Goal: Register for event/course: Sign up to attend an event or enroll in a course

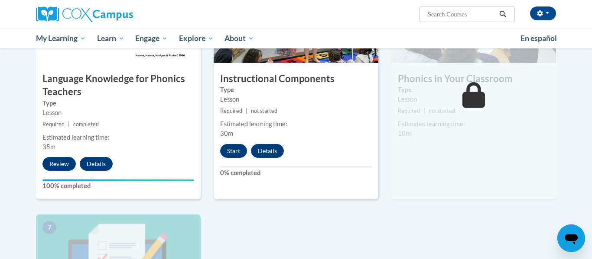
scroll to position [480, 0]
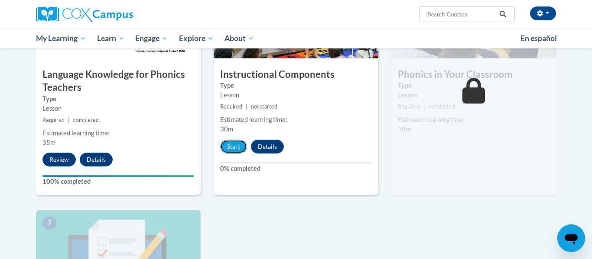
click at [229, 149] on button "Start" at bounding box center [233, 147] width 27 height 14
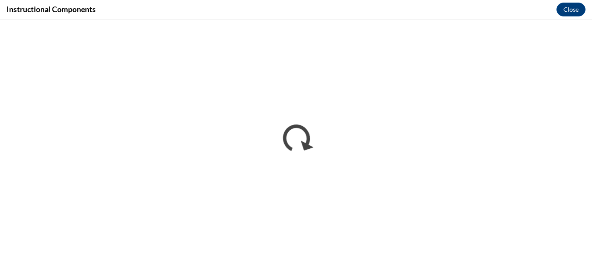
scroll to position [0, 0]
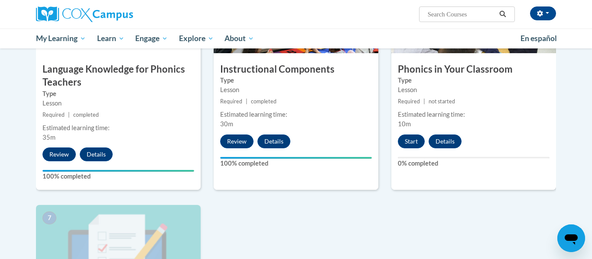
click at [521, 183] on div "6 Phonics in Your Classroom Type Lesson Required | not started Estimated learni…" at bounding box center [473, 79] width 165 height 224
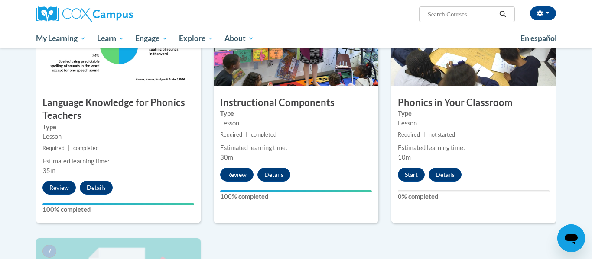
scroll to position [447, 0]
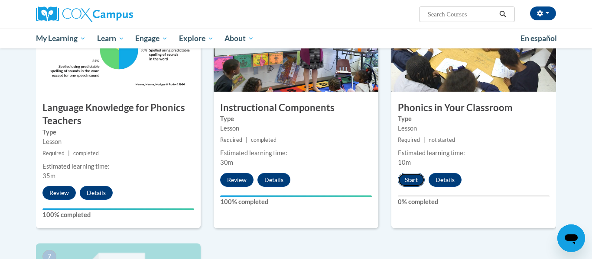
click at [408, 183] on button "Start" at bounding box center [411, 180] width 27 height 14
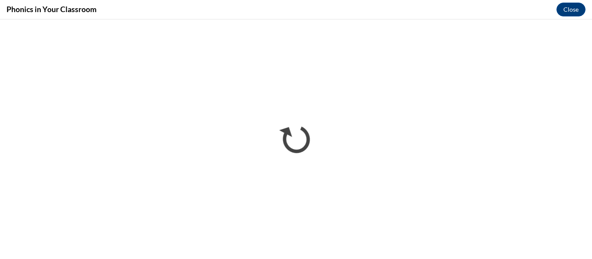
scroll to position [0, 0]
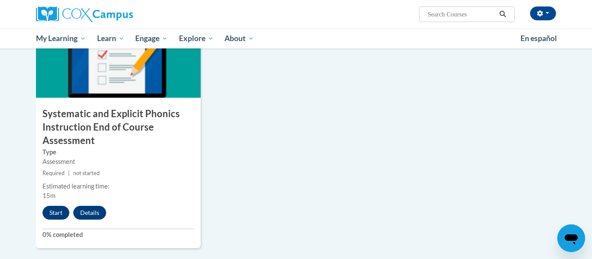
scroll to position [683, 0]
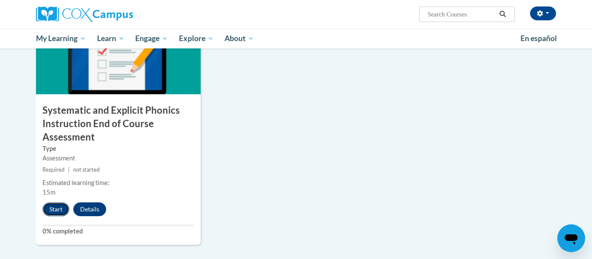
click at [56, 204] on button "Start" at bounding box center [55, 210] width 27 height 14
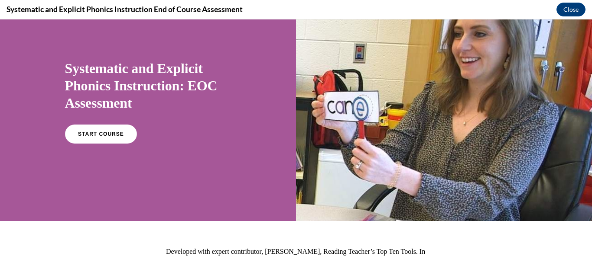
scroll to position [41, 0]
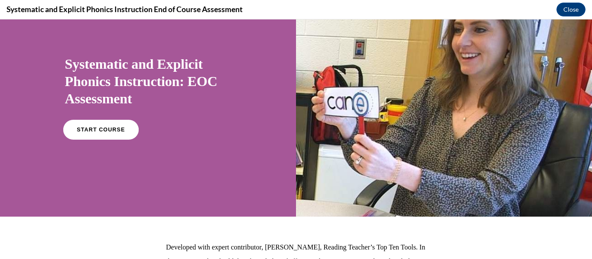
click at [98, 125] on link "START COURSE" at bounding box center [100, 130] width 75 height 20
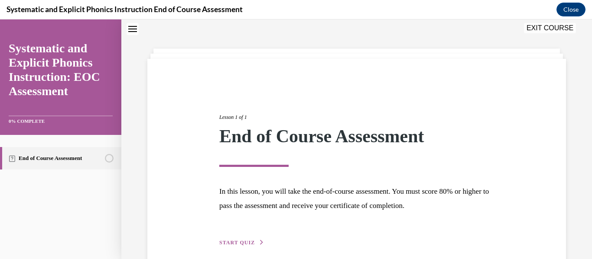
scroll to position [67, 0]
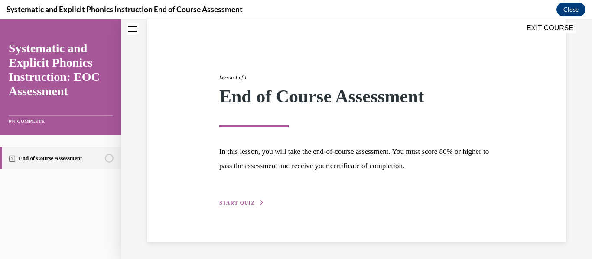
click at [244, 202] on span "START QUIZ" at bounding box center [237, 203] width 36 height 6
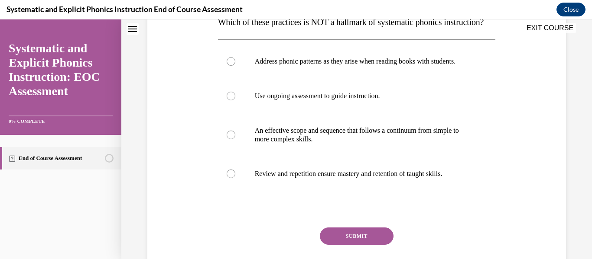
scroll to position [152, 0]
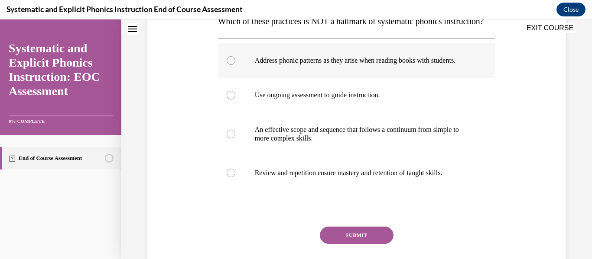
click at [231, 65] on div at bounding box center [230, 60] width 9 height 9
click at [348, 244] on button "SUBMIT" at bounding box center [357, 235] width 74 height 17
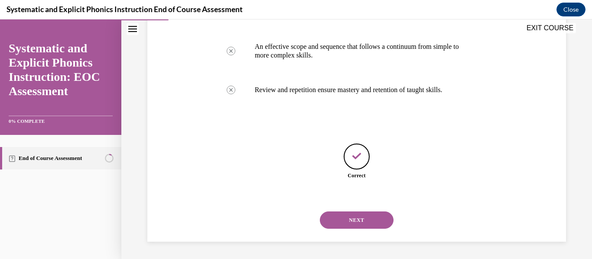
scroll to position [253, 0]
click at [351, 210] on div "NEXT" at bounding box center [357, 220] width 278 height 35
click at [351, 214] on button "NEXT" at bounding box center [357, 220] width 74 height 17
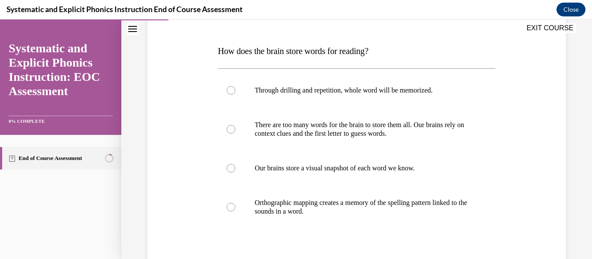
scroll to position [133, 0]
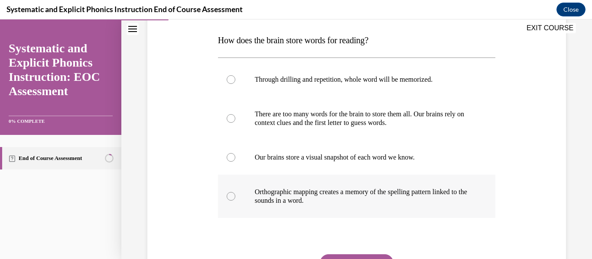
click at [230, 202] on div at bounding box center [357, 196] width 278 height 43
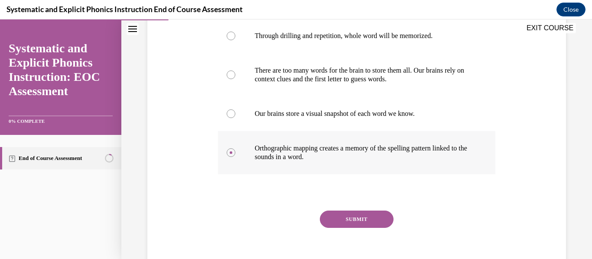
scroll to position [217, 0]
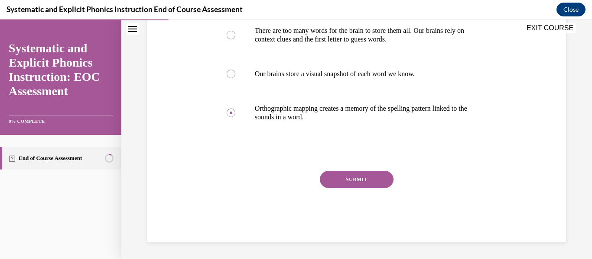
click at [369, 176] on button "SUBMIT" at bounding box center [357, 179] width 74 height 17
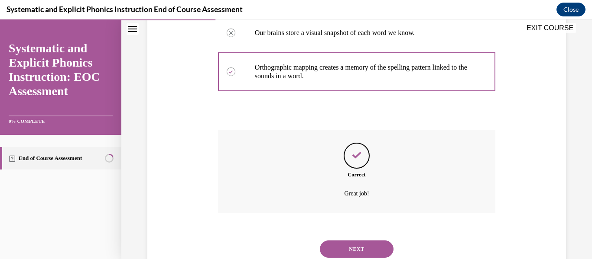
scroll to position [287, 0]
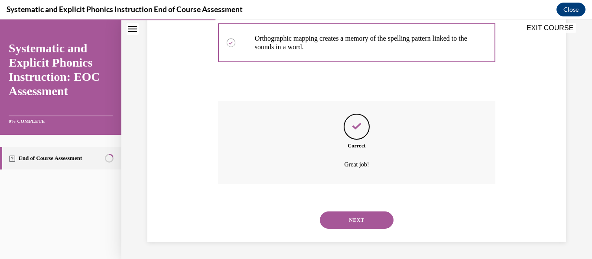
click at [360, 224] on button "NEXT" at bounding box center [357, 220] width 74 height 17
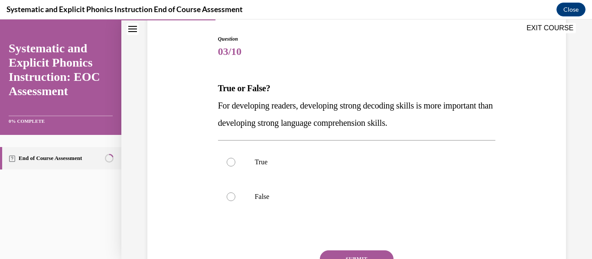
scroll to position [94, 0]
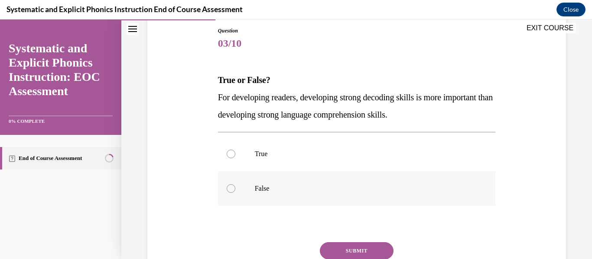
click at [234, 185] on div at bounding box center [357, 188] width 278 height 35
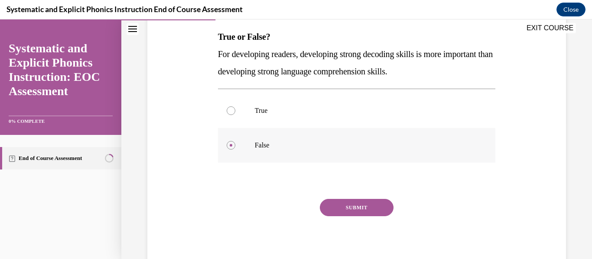
scroll to position [165, 0]
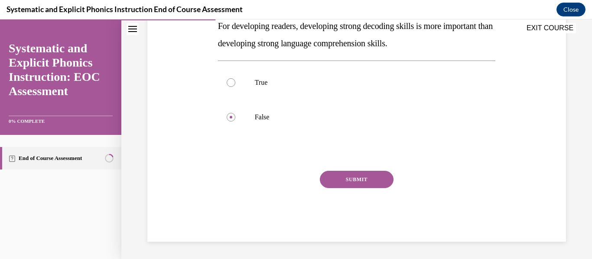
click at [370, 185] on button "SUBMIT" at bounding box center [357, 179] width 74 height 17
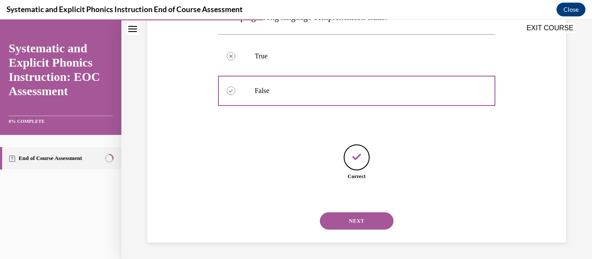
scroll to position [192, 0]
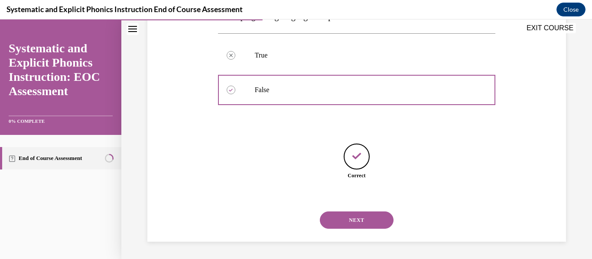
click at [372, 228] on button "NEXT" at bounding box center [357, 220] width 74 height 17
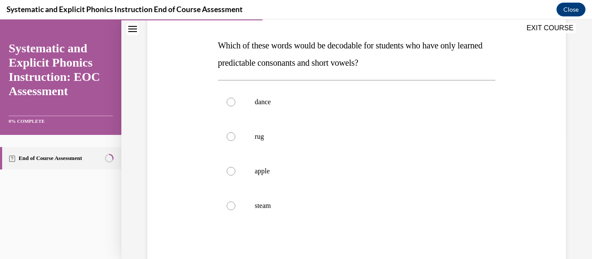
scroll to position [136, 0]
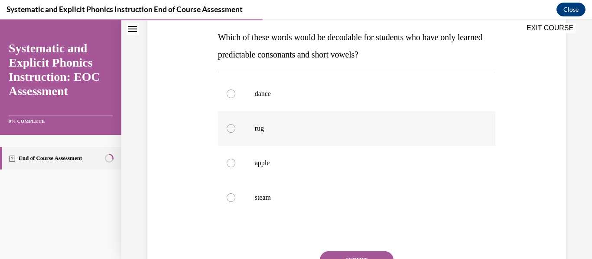
click at [232, 125] on div at bounding box center [230, 128] width 9 height 9
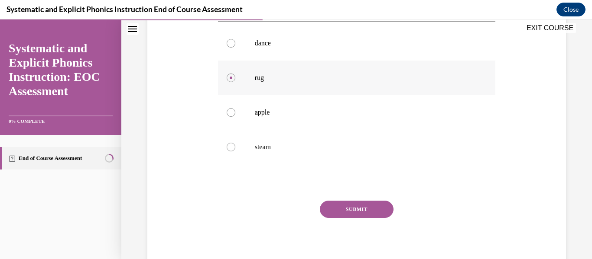
scroll to position [217, 0]
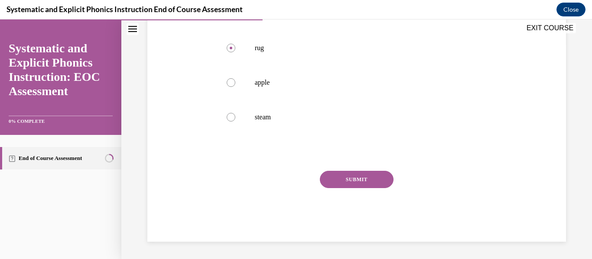
click at [370, 183] on button "SUBMIT" at bounding box center [357, 179] width 74 height 17
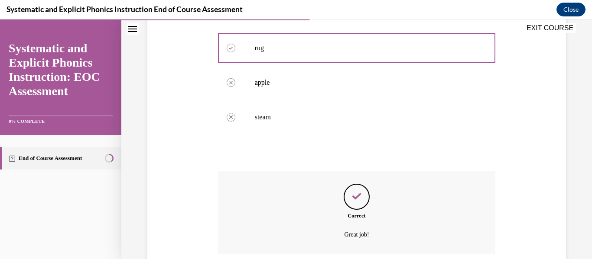
scroll to position [287, 0]
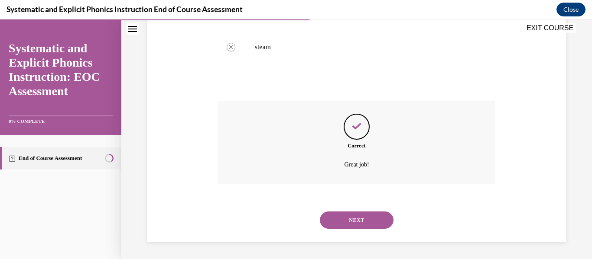
click at [371, 226] on button "NEXT" at bounding box center [357, 220] width 74 height 17
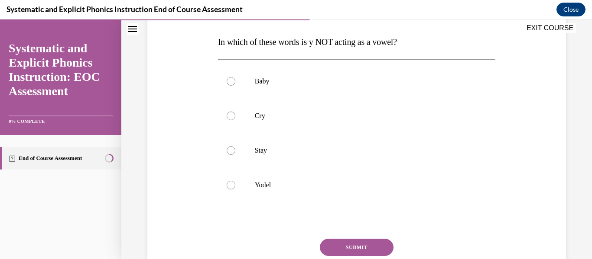
scroll to position [133, 0]
click at [233, 191] on div at bounding box center [357, 184] width 278 height 35
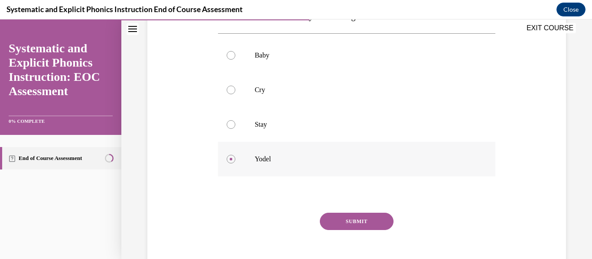
scroll to position [200, 0]
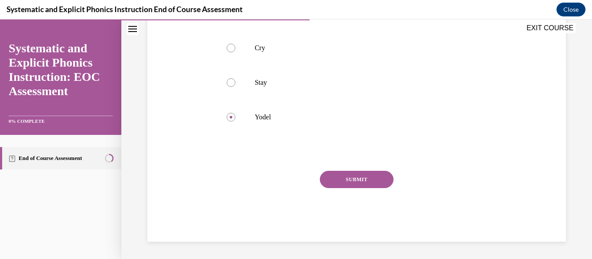
click at [368, 182] on button "SUBMIT" at bounding box center [357, 179] width 74 height 17
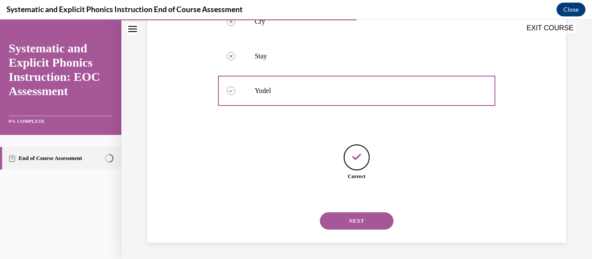
scroll to position [227, 0]
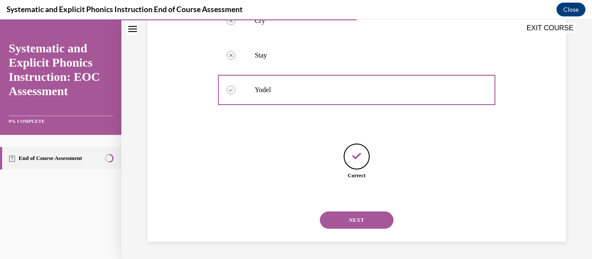
click at [374, 220] on button "NEXT" at bounding box center [357, 220] width 74 height 17
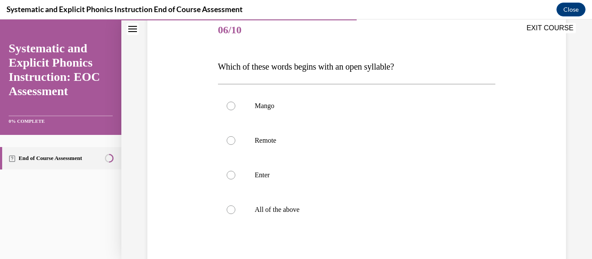
scroll to position [108, 0]
click at [232, 143] on div at bounding box center [230, 140] width 9 height 9
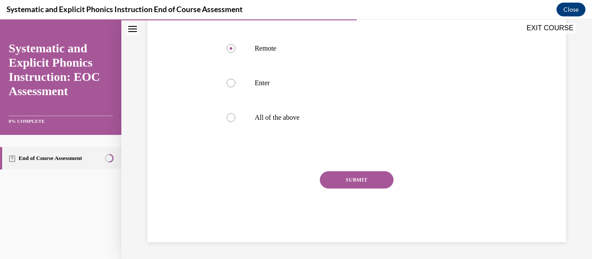
click at [364, 178] on button "SUBMIT" at bounding box center [357, 179] width 74 height 17
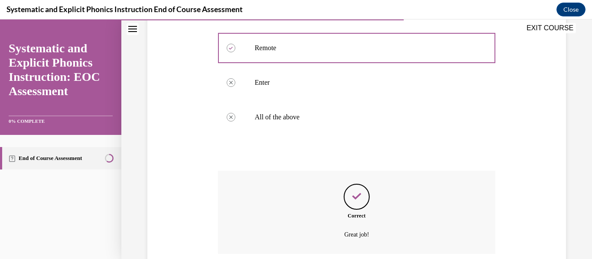
scroll to position [270, 0]
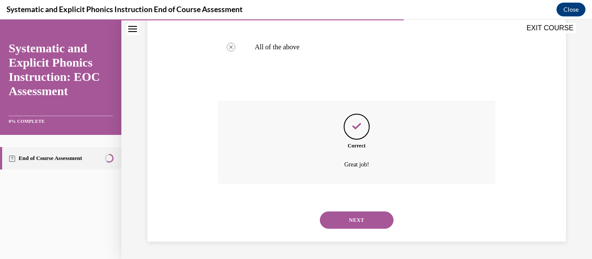
click at [367, 223] on button "NEXT" at bounding box center [357, 220] width 74 height 17
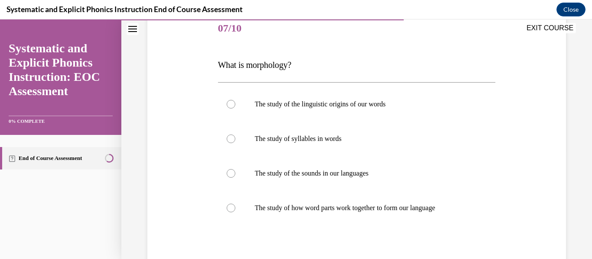
scroll to position [108, 0]
click at [234, 211] on div at bounding box center [230, 209] width 9 height 9
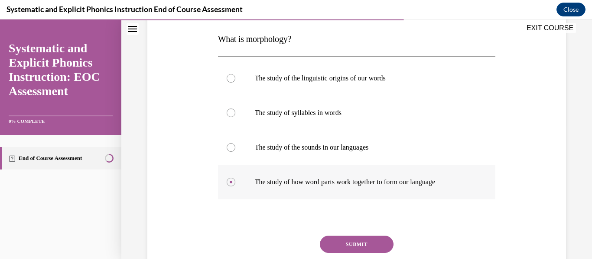
scroll to position [191, 0]
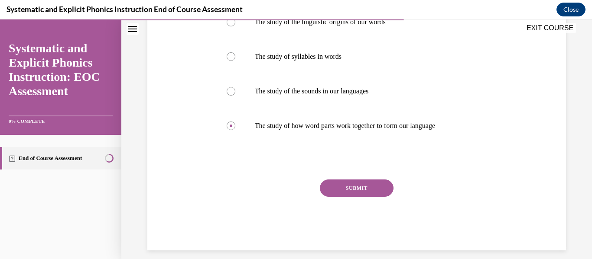
click at [368, 194] on button "SUBMIT" at bounding box center [357, 188] width 74 height 17
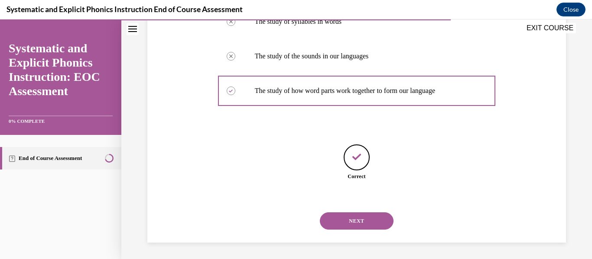
scroll to position [227, 0]
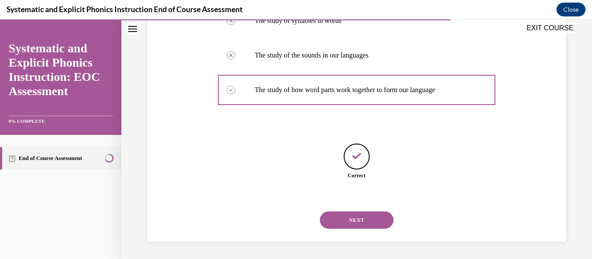
click at [362, 222] on button "NEXT" at bounding box center [357, 220] width 74 height 17
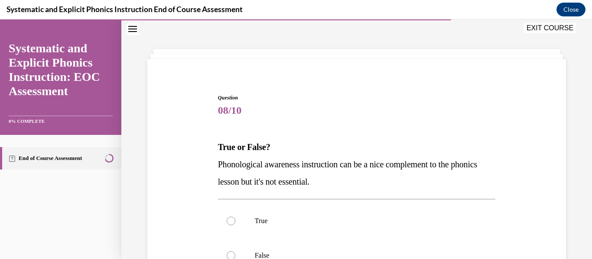
scroll to position [63, 0]
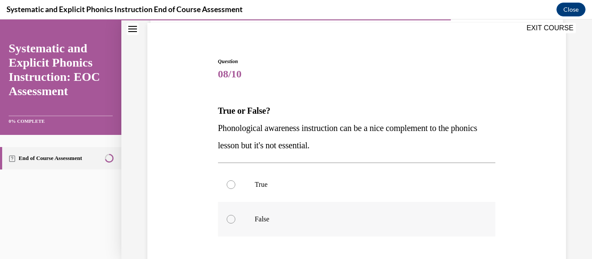
click at [233, 220] on div at bounding box center [230, 219] width 9 height 9
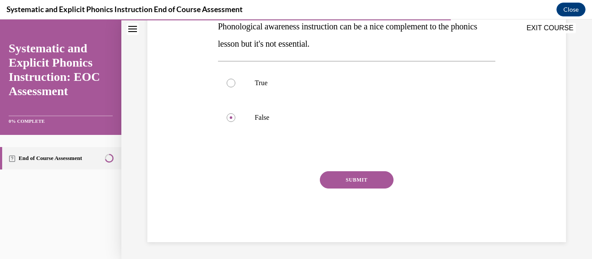
click at [371, 187] on button "SUBMIT" at bounding box center [357, 179] width 74 height 17
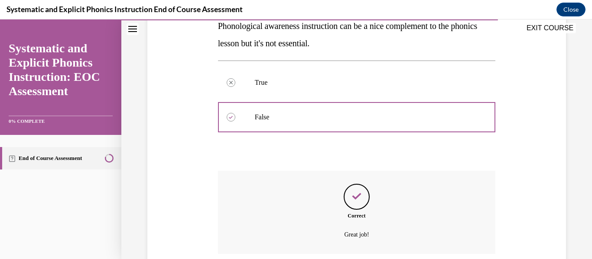
scroll to position [235, 0]
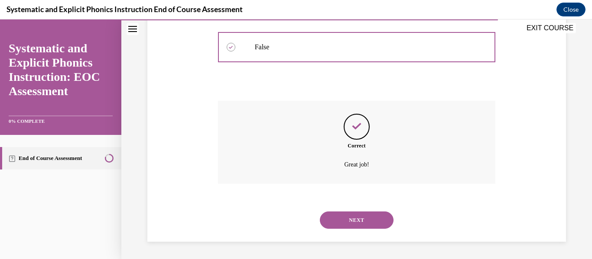
click at [365, 219] on button "NEXT" at bounding box center [357, 220] width 74 height 17
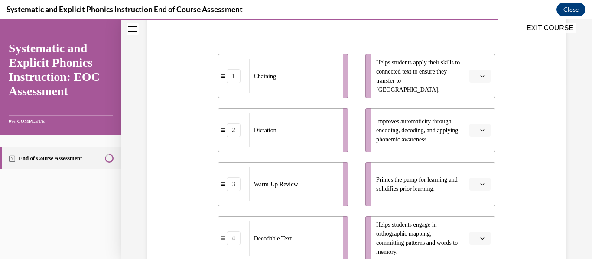
scroll to position [180, 0]
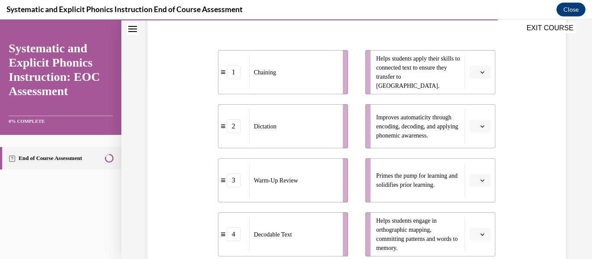
click at [485, 71] on button "button" at bounding box center [479, 72] width 21 height 13
click at [479, 142] on div "3" at bounding box center [479, 143] width 22 height 17
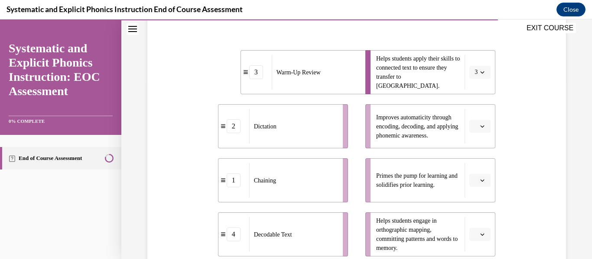
click at [480, 133] on li "Improves automaticity through encoding, decoding, and applying phonemic awarene…" at bounding box center [430, 126] width 130 height 44
click at [482, 128] on icon "button" at bounding box center [482, 126] width 4 height 4
click at [472, 214] on div "4" at bounding box center [479, 215] width 22 height 17
click at [484, 125] on span "button" at bounding box center [482, 126] width 6 height 6
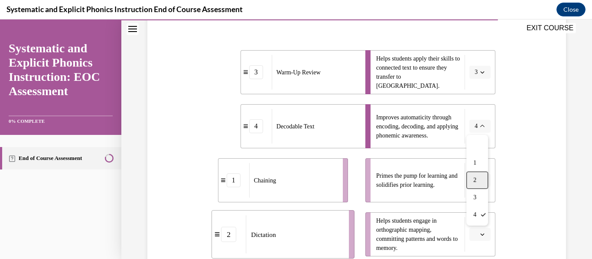
click at [473, 175] on div "2" at bounding box center [477, 180] width 22 height 17
click at [480, 182] on icon "button" at bounding box center [482, 180] width 4 height 4
click at [479, 166] on div "4" at bounding box center [479, 160] width 22 height 17
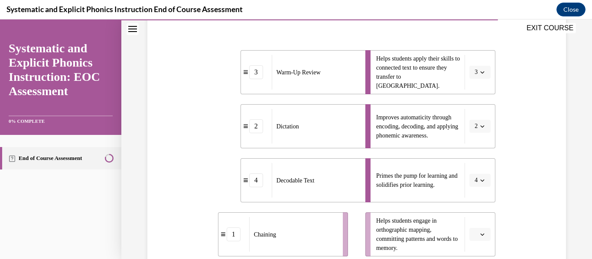
click at [486, 69] on button "3" at bounding box center [479, 72] width 21 height 13
click at [475, 165] on div "4" at bounding box center [477, 160] width 22 height 17
click at [482, 125] on icon "button" at bounding box center [482, 126] width 4 height 4
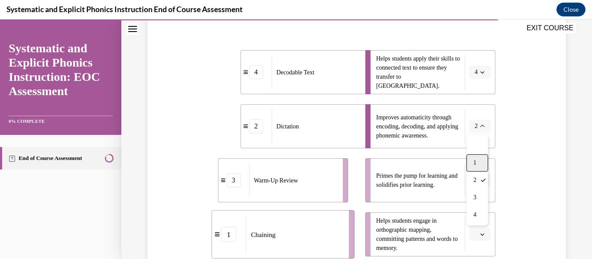
click at [477, 162] on div "1" at bounding box center [477, 163] width 22 height 17
click at [479, 181] on span "button" at bounding box center [482, 181] width 6 height 6
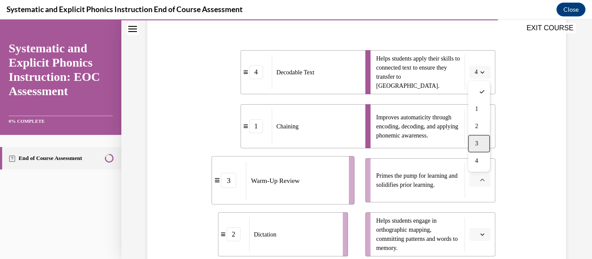
click at [478, 147] on div "3" at bounding box center [479, 143] width 22 height 17
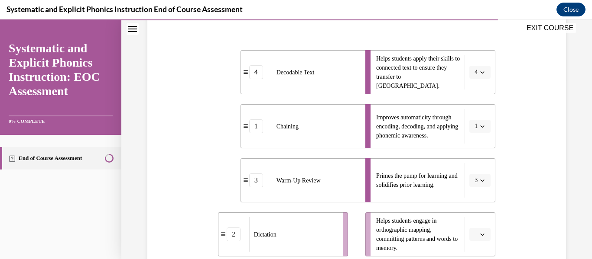
click at [482, 235] on icon "button" at bounding box center [482, 235] width 4 height 2
click at [481, 184] on div "2" at bounding box center [479, 180] width 22 height 17
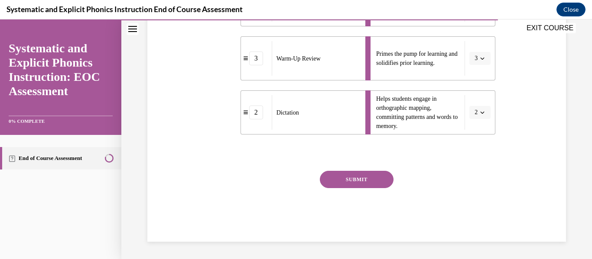
click at [370, 181] on button "SUBMIT" at bounding box center [357, 179] width 74 height 17
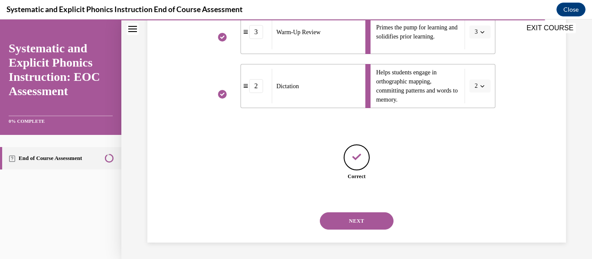
scroll to position [329, 0]
click at [362, 225] on button "NEXT" at bounding box center [357, 220] width 74 height 17
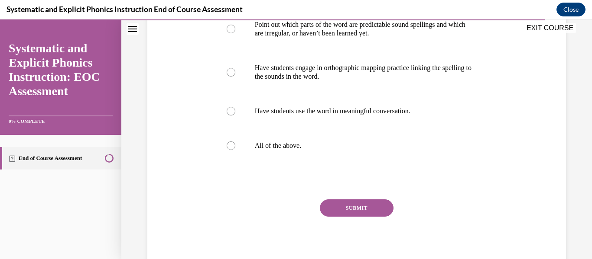
scroll to position [217, 0]
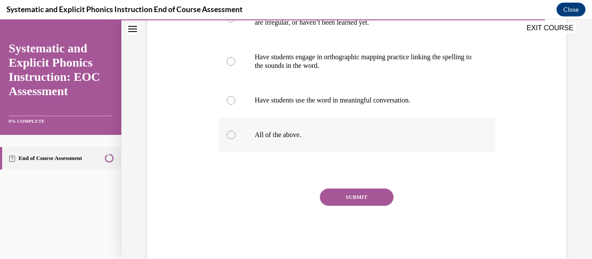
click at [228, 136] on div at bounding box center [230, 135] width 9 height 9
click at [369, 200] on button "SUBMIT" at bounding box center [357, 197] width 74 height 17
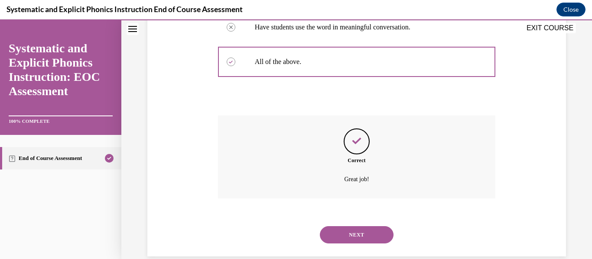
scroll to position [304, 0]
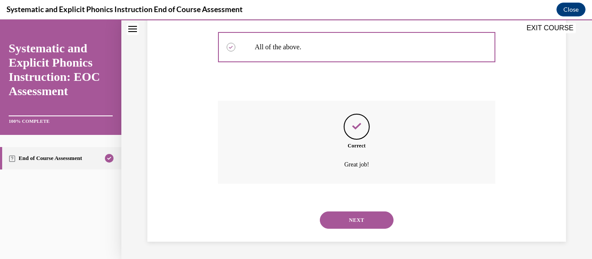
click at [356, 226] on button "NEXT" at bounding box center [357, 220] width 74 height 17
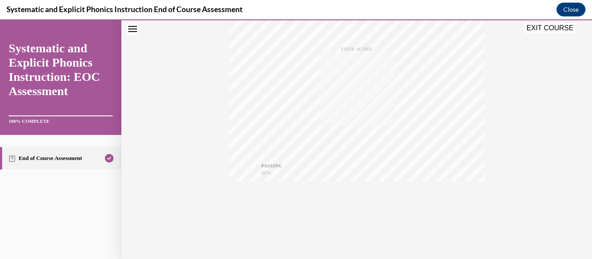
scroll to position [0, 0]
